Goal: Task Accomplishment & Management: Manage account settings

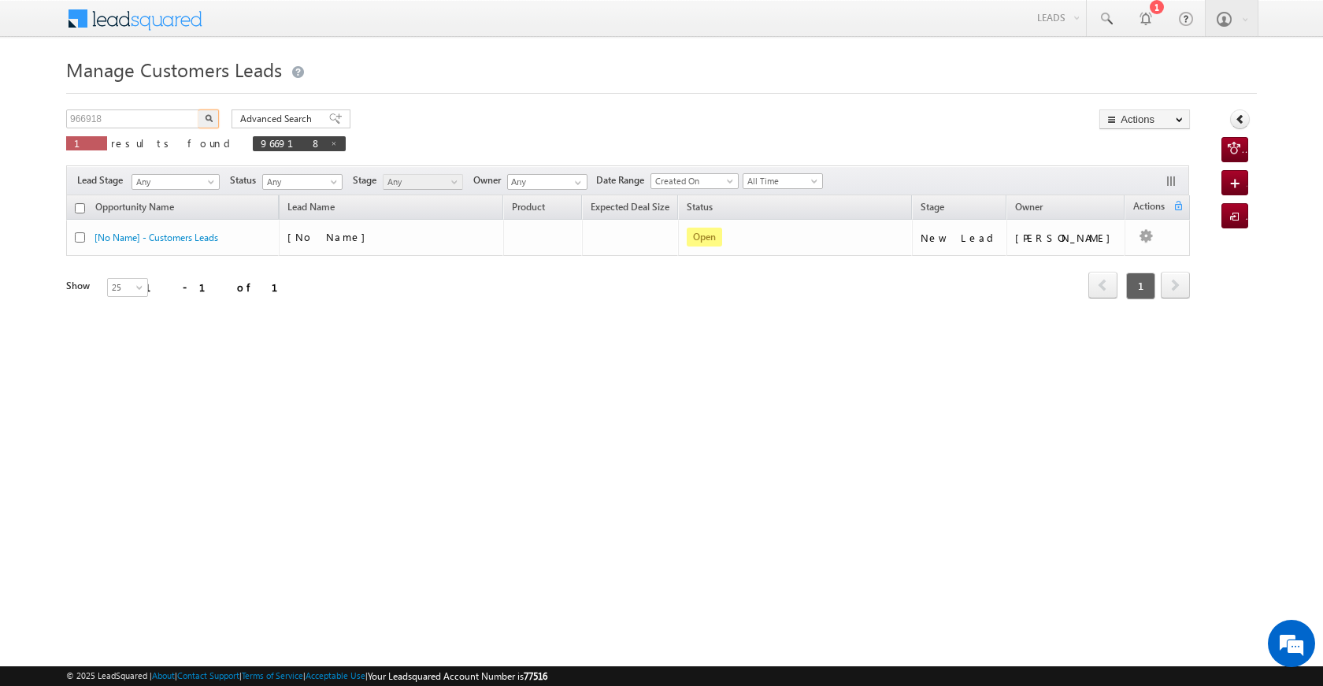
click at [55, 115] on body "Menu [PERSON_NAME] [PERSON_NAME] a2@ks erve." at bounding box center [661, 223] width 1323 height 446
click at [125, 120] on input "966918" at bounding box center [133, 118] width 135 height 19
drag, startPoint x: 117, startPoint y: 117, endPoint x: 72, endPoint y: 113, distance: 44.3
click at [72, 113] on input "966918" at bounding box center [133, 118] width 135 height 19
paste input "5880"
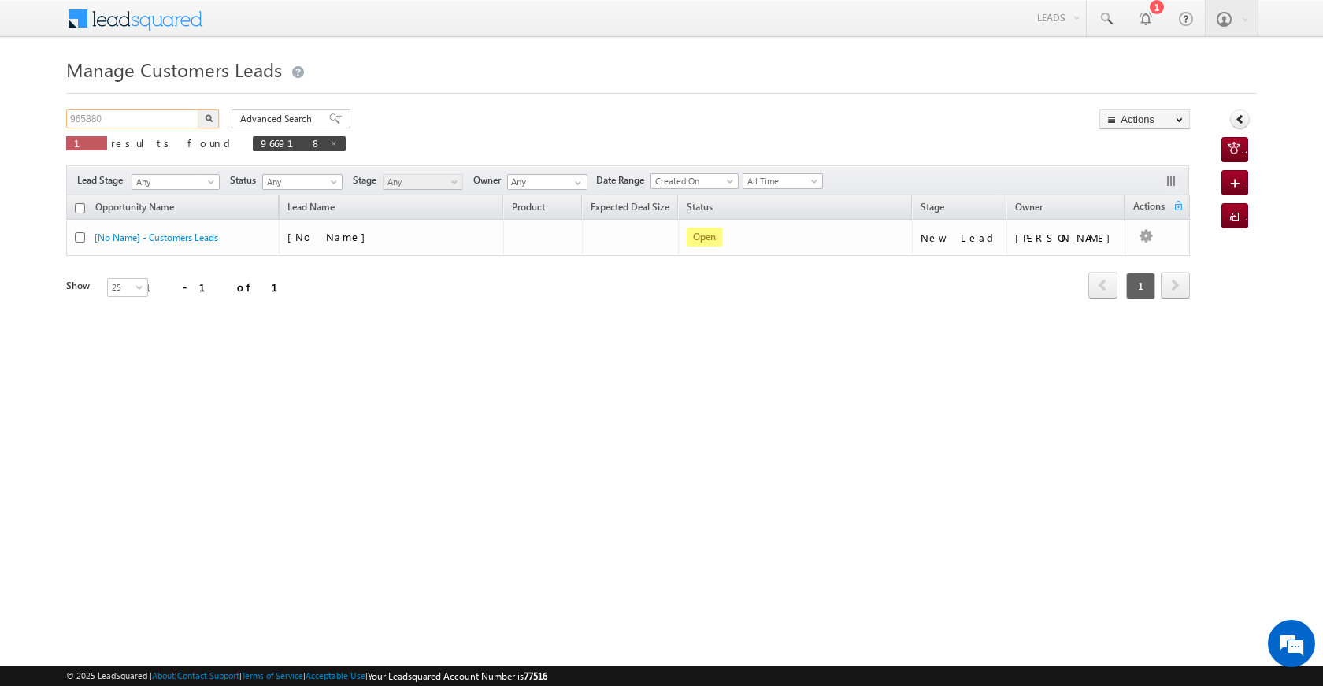
type input "965880"
click at [211, 123] on button "button" at bounding box center [208, 118] width 20 height 19
drag, startPoint x: 113, startPoint y: 107, endPoint x: 65, endPoint y: 105, distance: 48.1
click at [65, 105] on body "Menu [PERSON_NAME] [PERSON_NAME] a2@ks erve." at bounding box center [661, 223] width 1323 height 446
drag, startPoint x: 142, startPoint y: 119, endPoint x: 65, endPoint y: 114, distance: 76.5
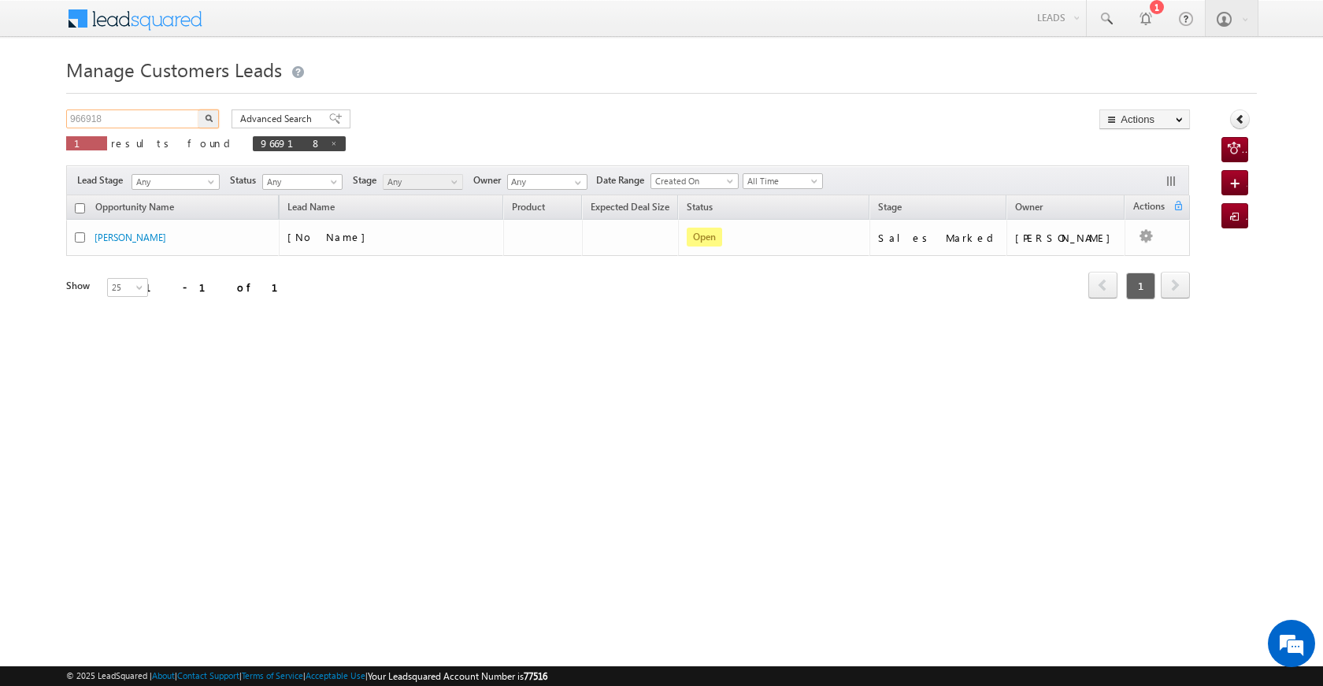
click at [65, 114] on body "Menu [PERSON_NAME] [PERSON_NAME] a2@ks erve." at bounding box center [661, 223] width 1323 height 446
paste input "5880"
type input "965880"
click at [207, 116] on img "button" at bounding box center [209, 118] width 8 height 8
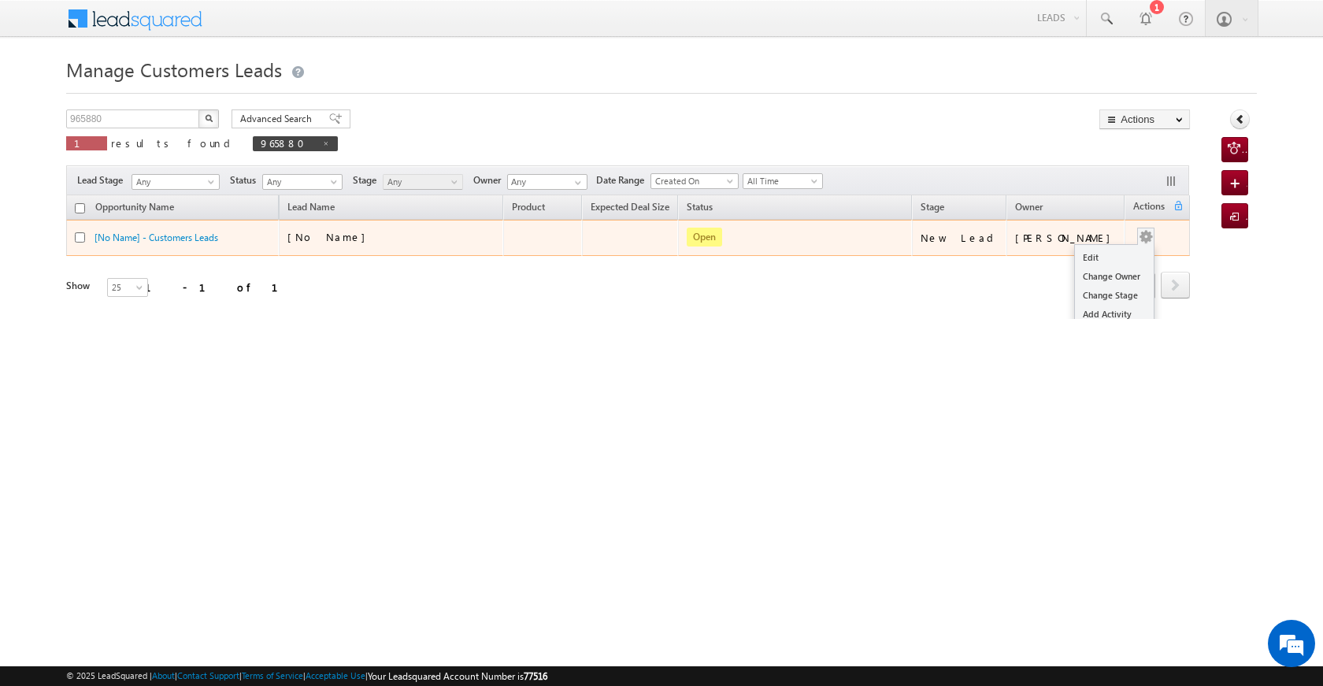
click at [1143, 242] on div "Edit Change Owner Change Stage Add Activity Add Task Delete" at bounding box center [1145, 238] width 25 height 20
click at [1105, 257] on link "Edit" at bounding box center [1114, 257] width 79 height 19
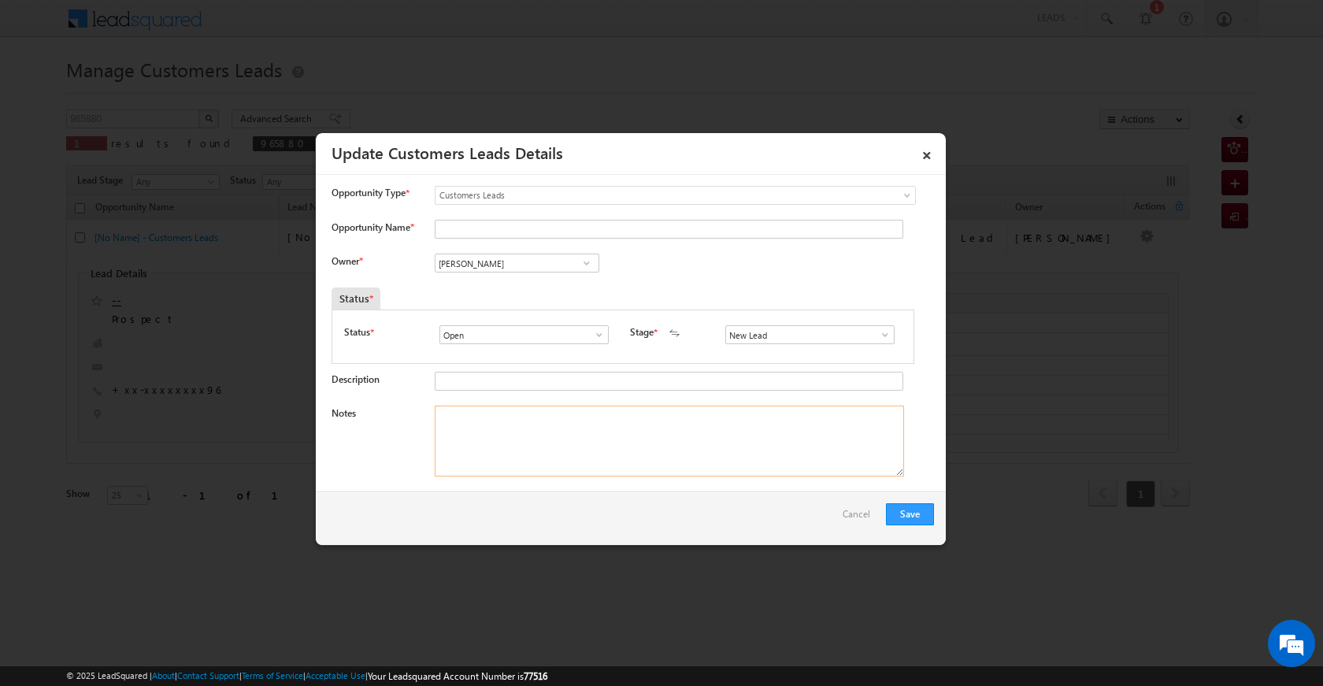
click at [540, 428] on textarea "Notes" at bounding box center [669, 440] width 469 height 71
click at [877, 338] on span at bounding box center [885, 334] width 16 height 13
click at [839, 401] on link "Sales Marked" at bounding box center [809, 402] width 168 height 18
type input "Sales Marked"
click at [788, 424] on textarea "Notes" at bounding box center [669, 440] width 469 height 71
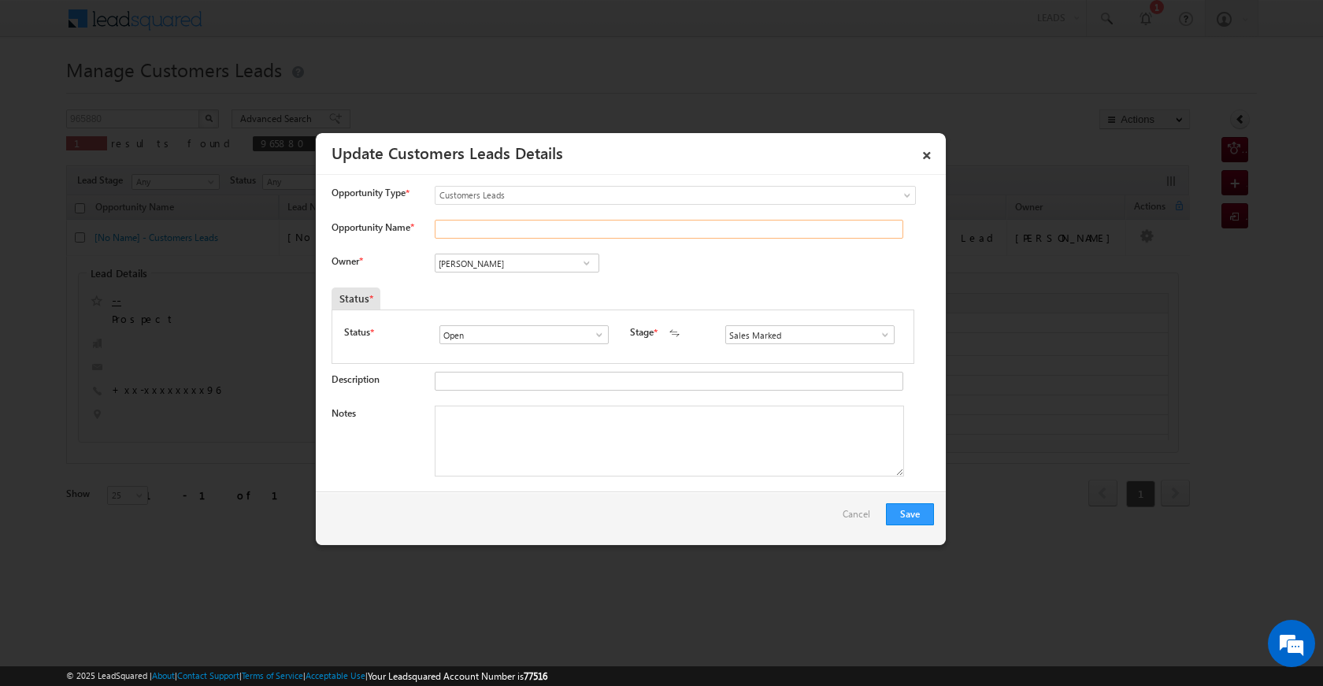
click at [479, 228] on input "Opportunity Name *" at bounding box center [669, 229] width 468 height 19
click at [529, 232] on input "Opportunity Name *" at bounding box center [669, 229] width 468 height 19
paste input "[PERSON_NAME]"
type input "[PERSON_NAME]"
click at [581, 263] on span at bounding box center [587, 263] width 16 height 13
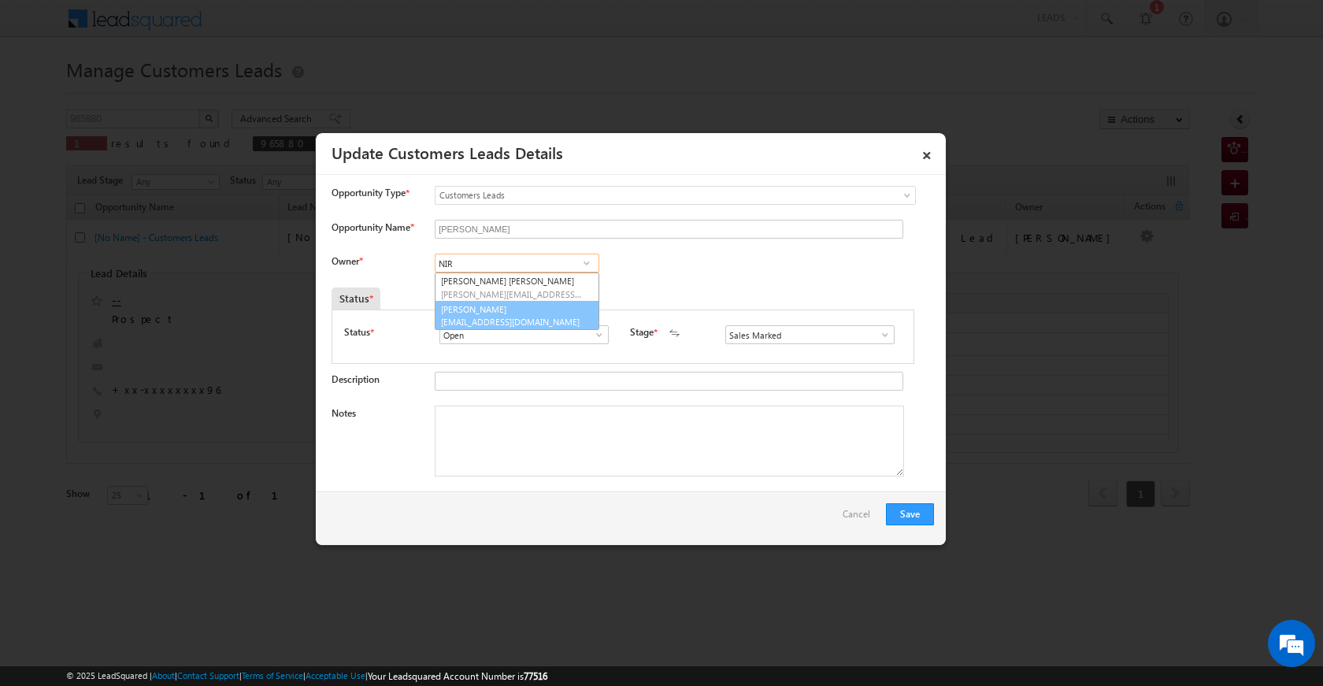
click at [556, 311] on link "[PERSON_NAME] Nagar [EMAIL_ADDRESS][DOMAIN_NAME]" at bounding box center [517, 316] width 165 height 30
type input "[PERSON_NAME]"
click at [461, 438] on textarea "Notes" at bounding box center [669, 440] width 469 height 71
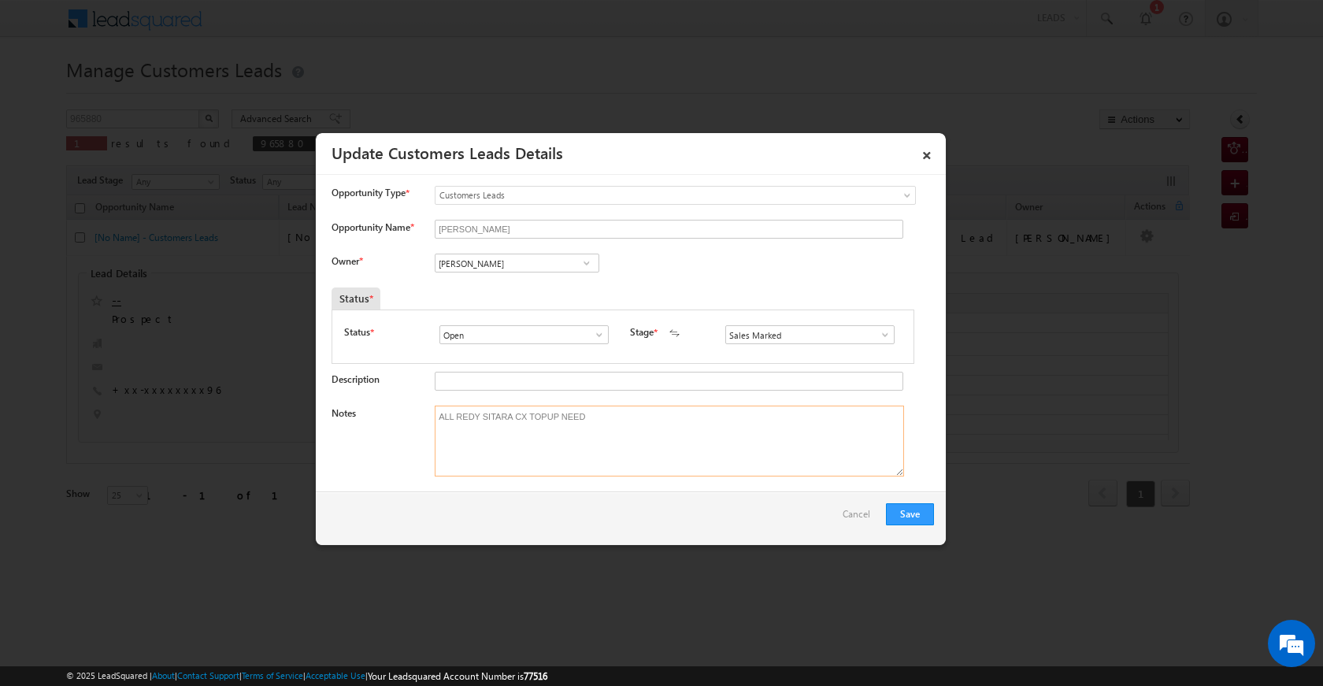
paste textarea "BISARI DEVI [PERSON_NAME] SON CX NEED 5 LAC TOPUP 323001 TO BUNDI UNIQ ID 965880"
drag, startPoint x: 437, startPoint y: 416, endPoint x: 662, endPoint y: 465, distance: 230.6
click at [662, 465] on textarea "ALL REDY SITARA CX TOPUP NEED BISARI DEVI [PERSON_NAME] SON CX NEED 5 LAC TOPUP…" at bounding box center [669, 440] width 469 height 71
type textarea "ALL REDY SITARA CX TOPUP NEED BISARI DEVI [PERSON_NAME] SON CX NEED 5 LAC TOPUP…"
click at [905, 517] on button "Save" at bounding box center [910, 514] width 48 height 22
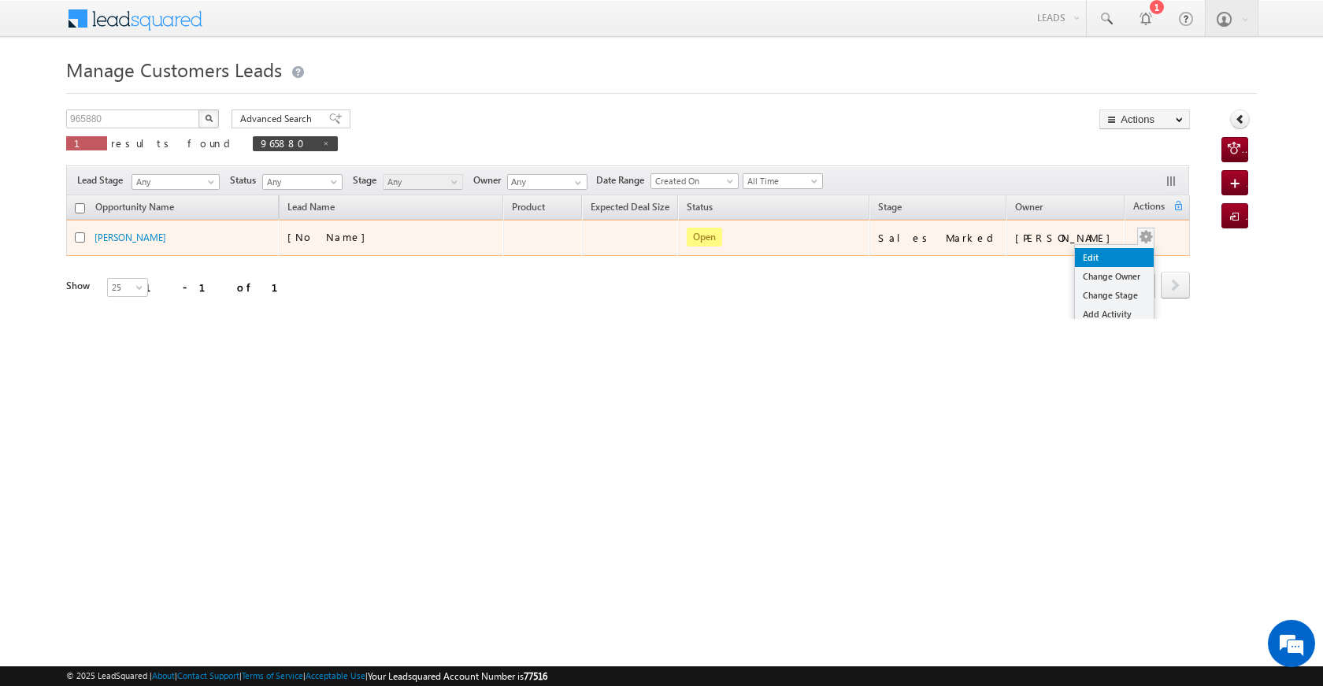
click at [1113, 253] on link "Edit" at bounding box center [1114, 257] width 79 height 19
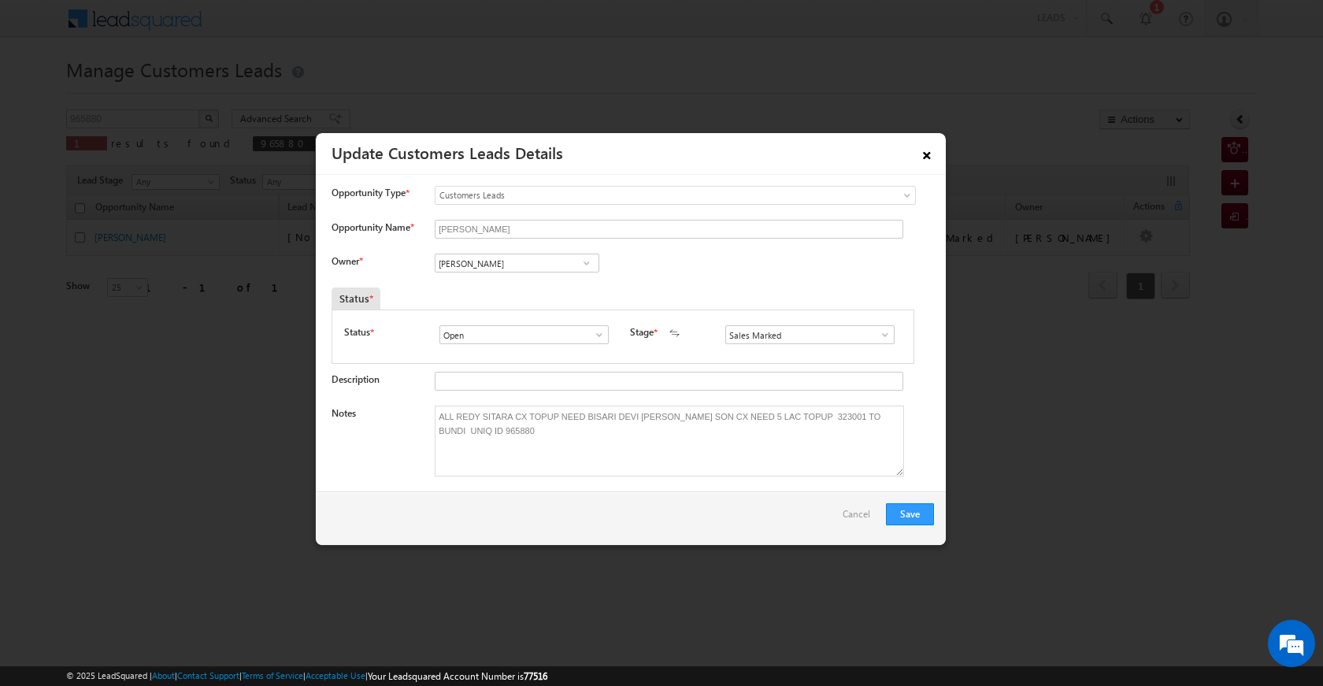
click at [928, 157] on link "×" at bounding box center [926, 153] width 27 height 28
